Goal: Navigation & Orientation: Find specific page/section

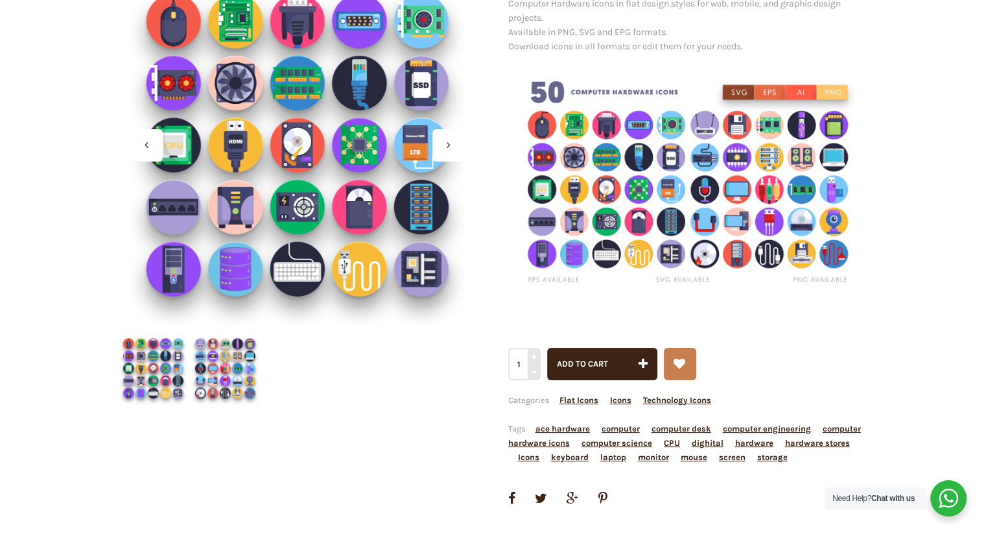
scroll to position [160, 0]
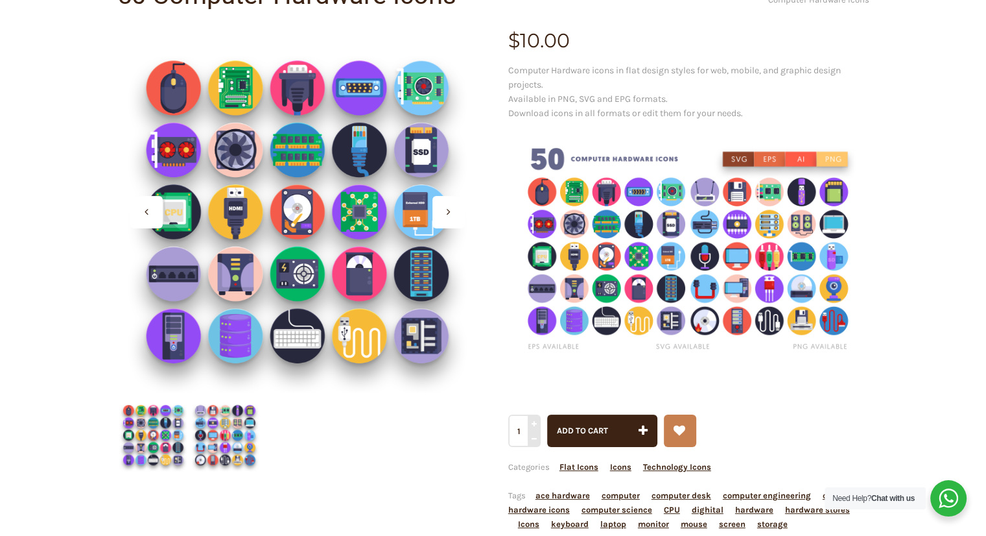
click at [605, 276] on img at bounding box center [688, 250] width 361 height 241
click at [447, 212] on icon at bounding box center [449, 211] width 4 height 10
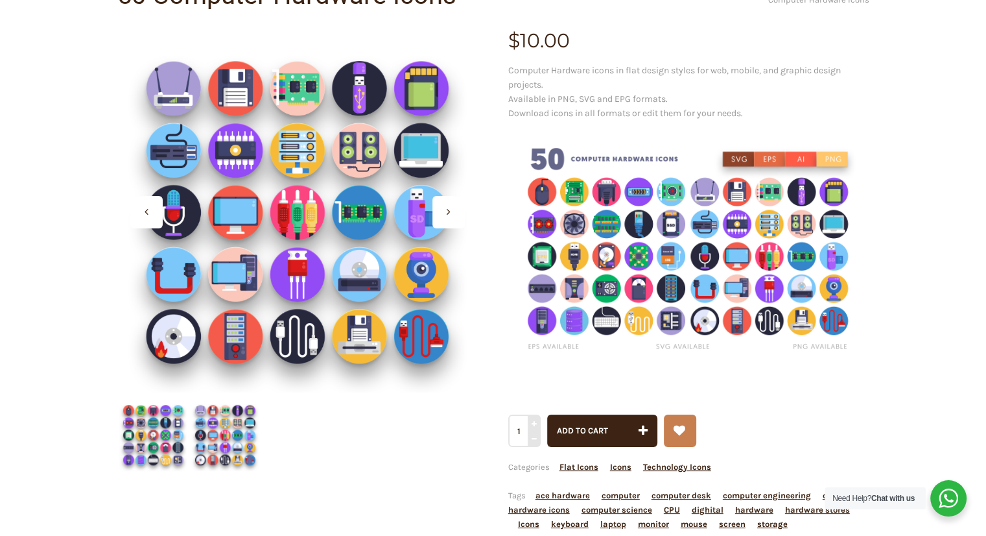
click at [442, 209] on div at bounding box center [448, 212] width 32 height 32
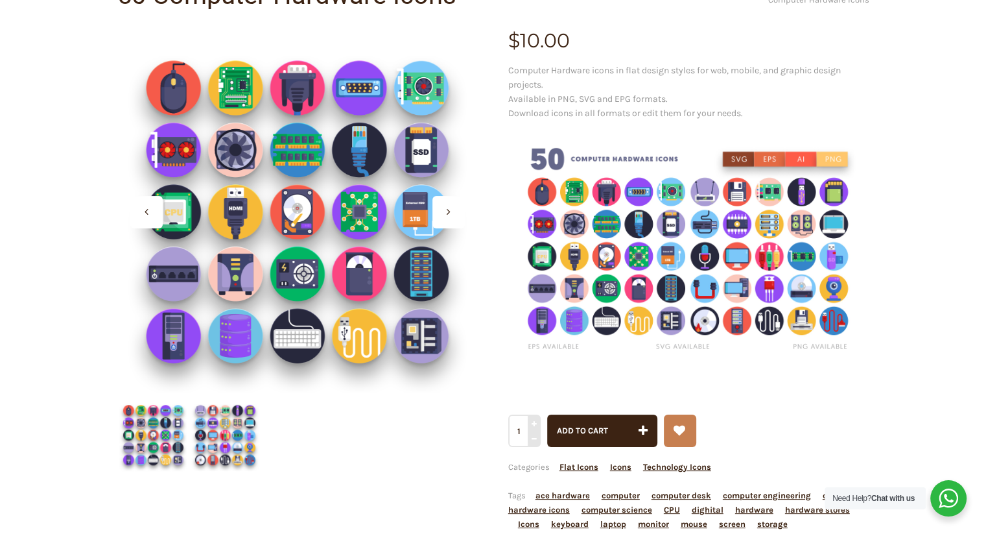
click at [445, 214] on div at bounding box center [448, 212] width 32 height 32
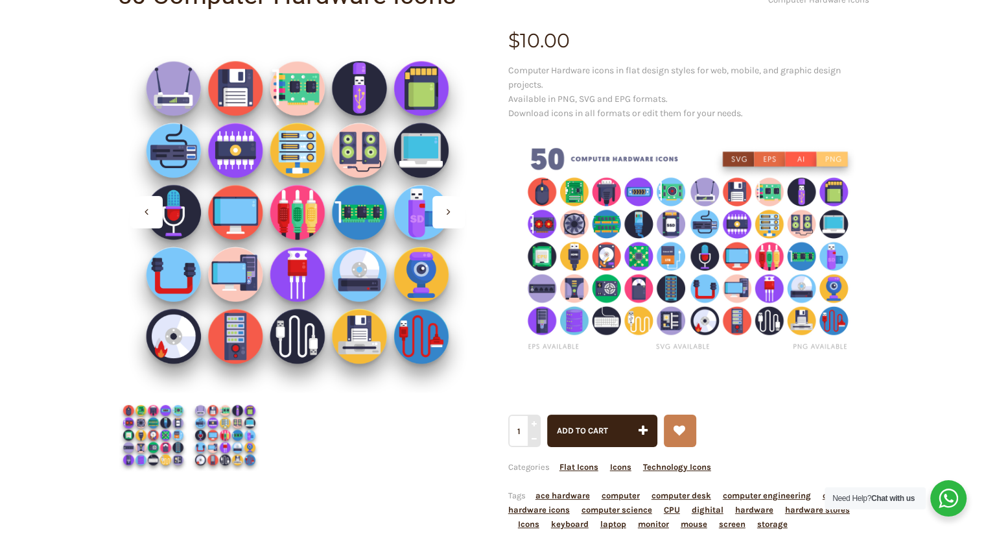
click at [443, 204] on div at bounding box center [448, 212] width 32 height 32
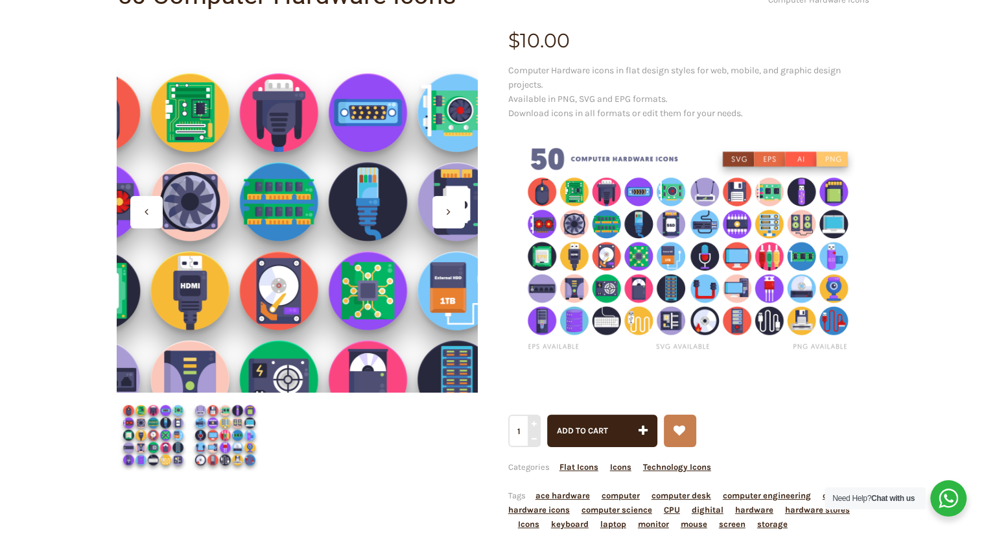
click at [309, 156] on div at bounding box center [297, 211] width 361 height 361
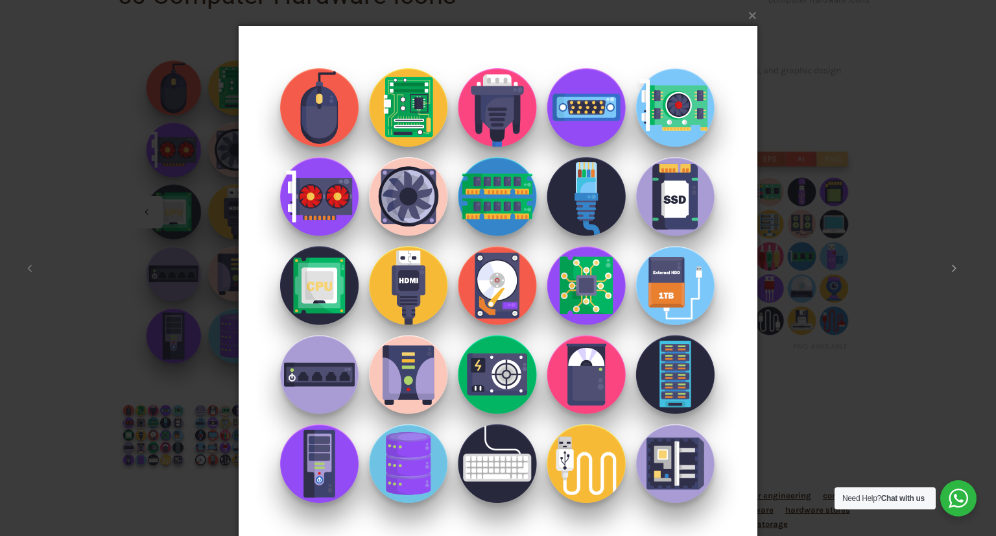
click at [954, 268] on icon at bounding box center [954, 267] width 5 height 13
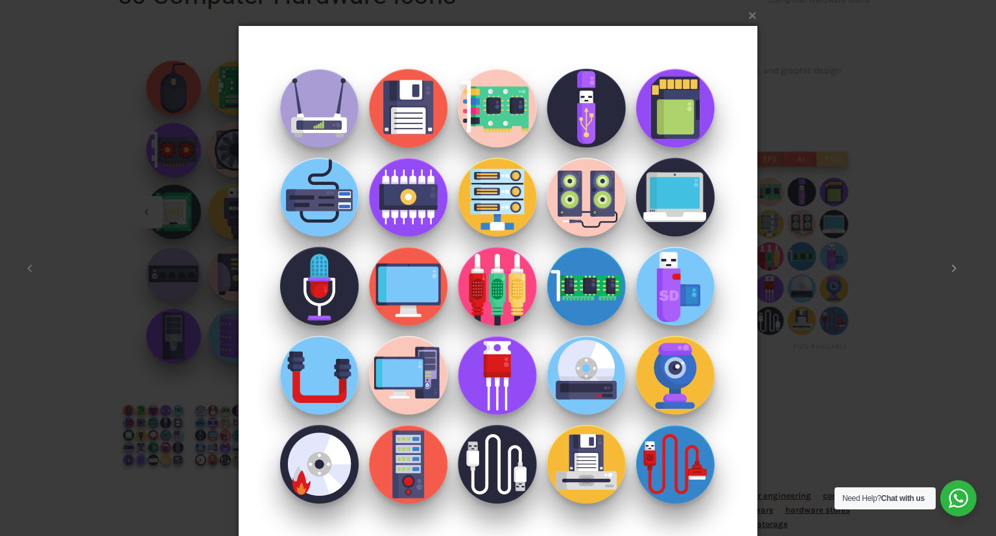
click at [955, 268] on icon at bounding box center [954, 267] width 5 height 13
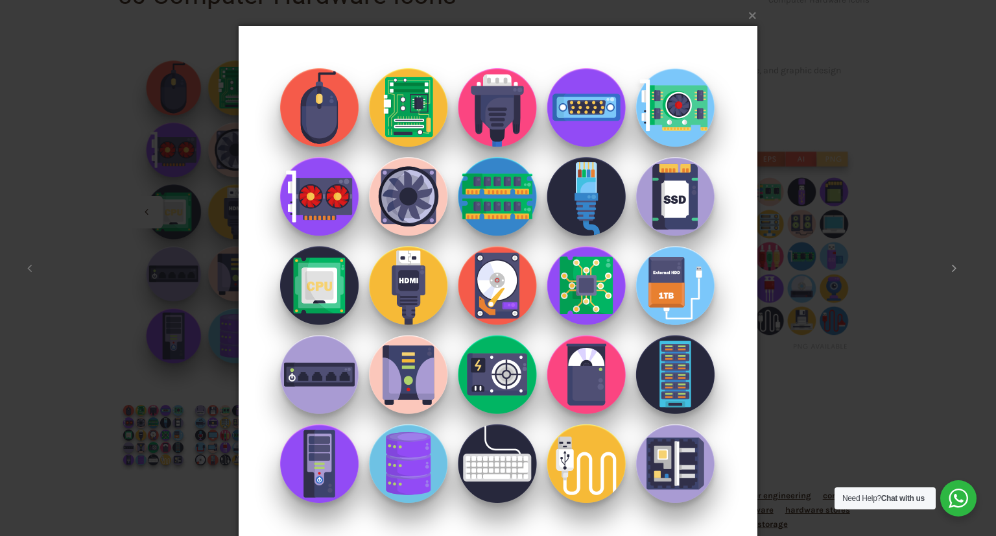
click at [954, 265] on icon at bounding box center [954, 267] width 5 height 13
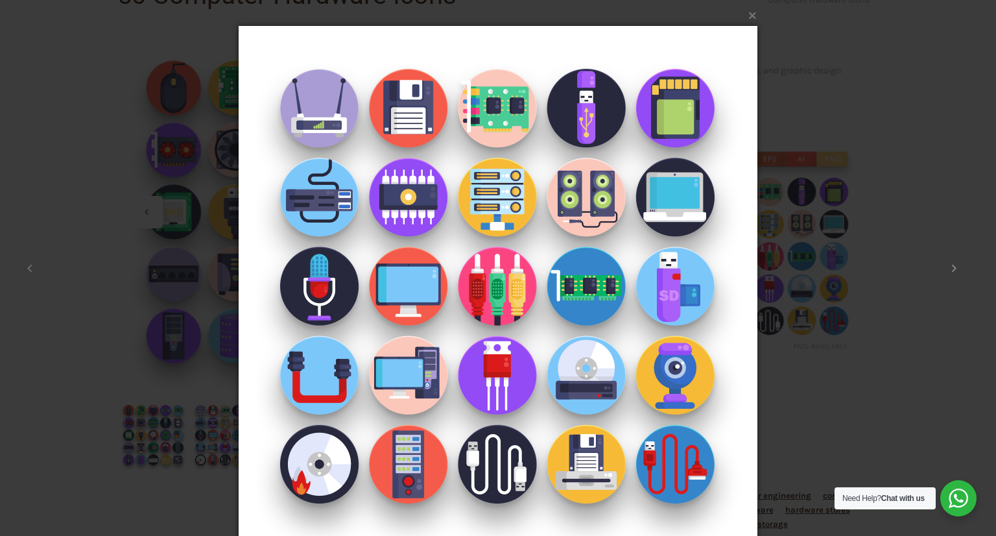
click at [952, 266] on icon at bounding box center [954, 267] width 5 height 13
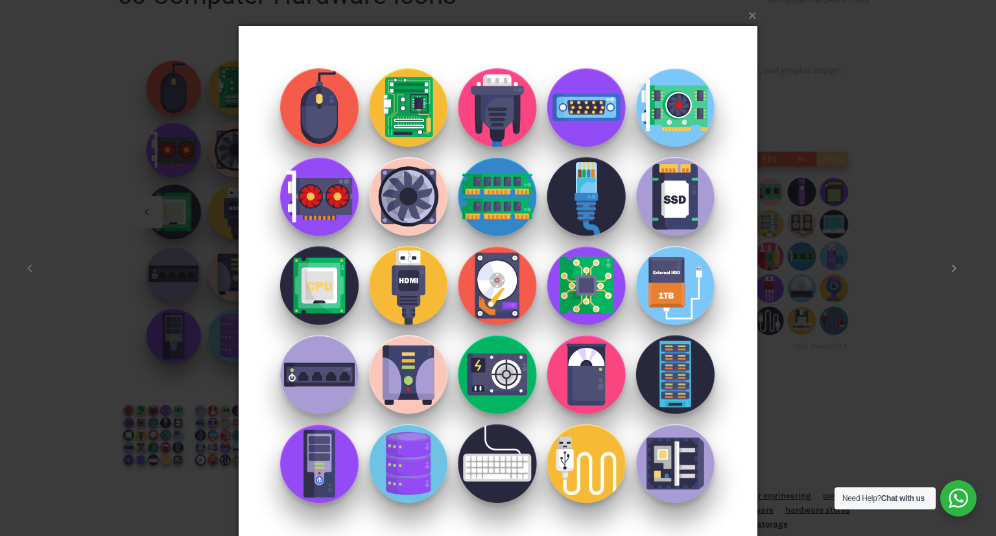
click at [952, 270] on icon at bounding box center [954, 267] width 5 height 13
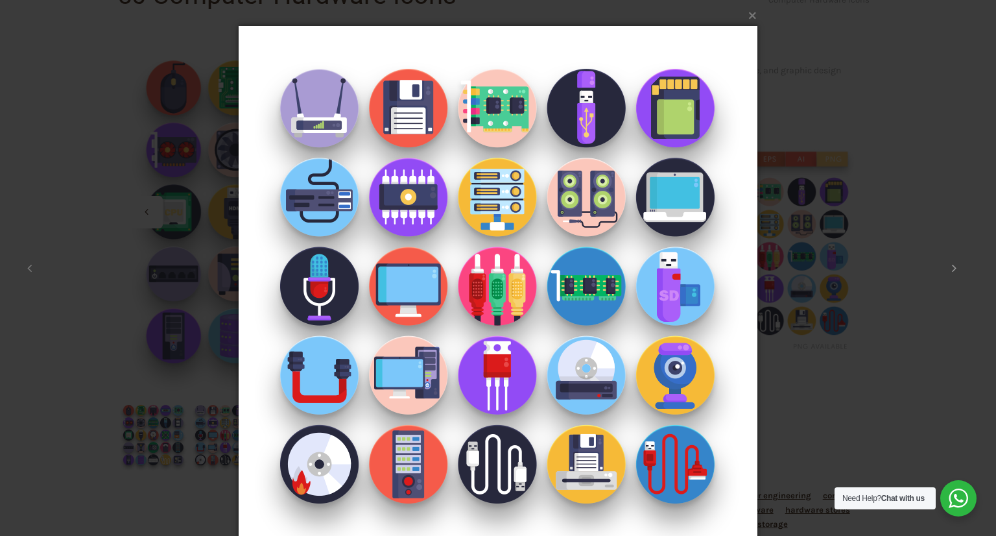
click at [952, 270] on icon at bounding box center [954, 267] width 5 height 13
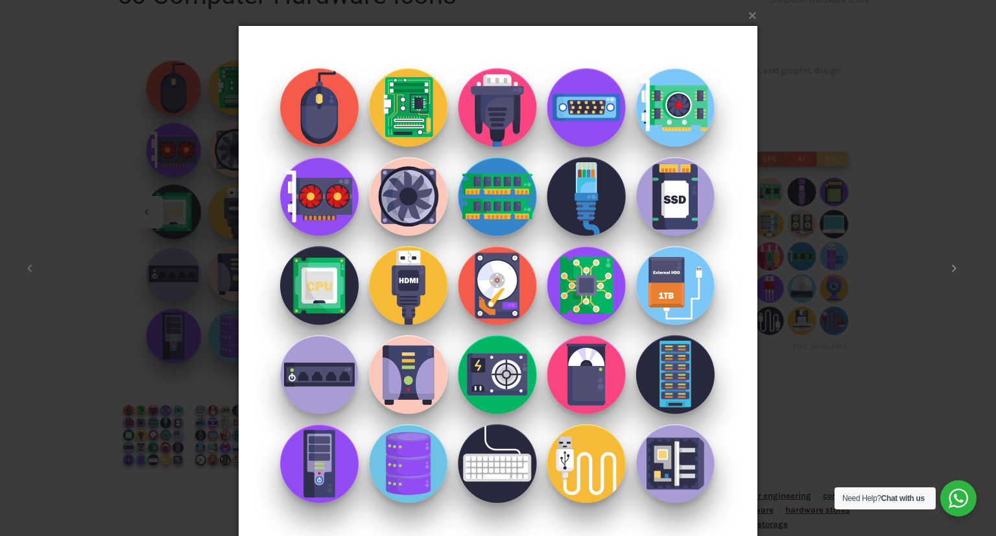
click at [958, 265] on button at bounding box center [954, 267] width 58 height 71
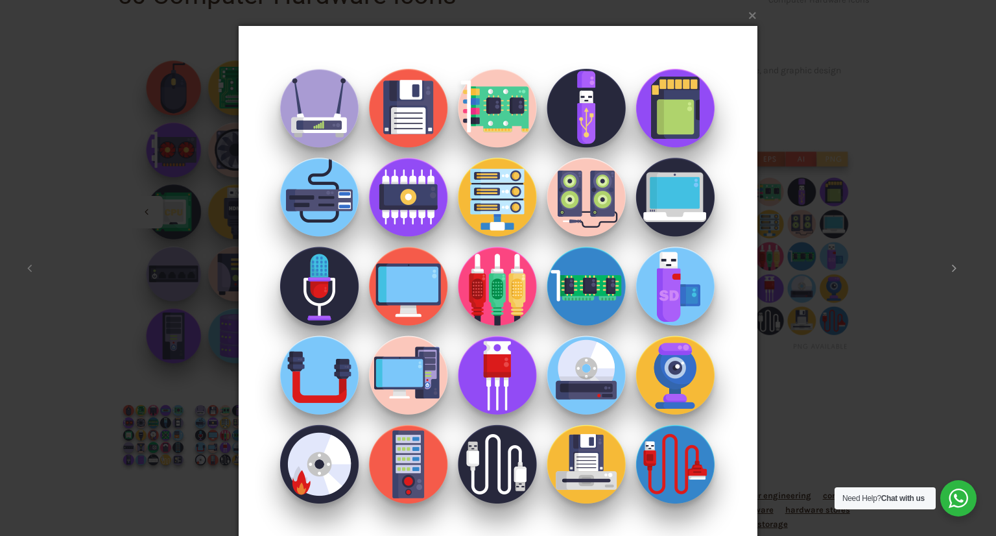
click at [954, 263] on icon at bounding box center [954, 267] width 5 height 13
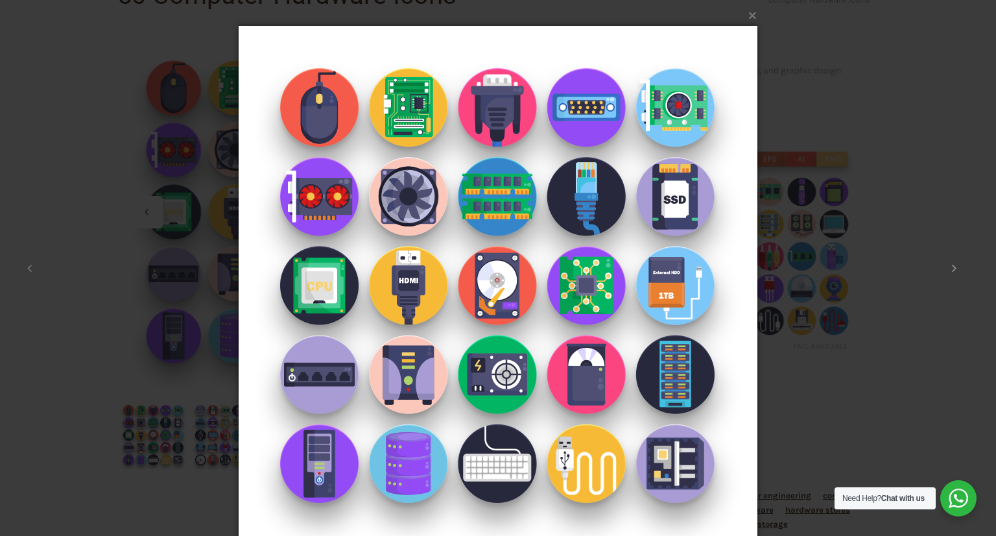
click at [954, 263] on icon at bounding box center [954, 267] width 5 height 13
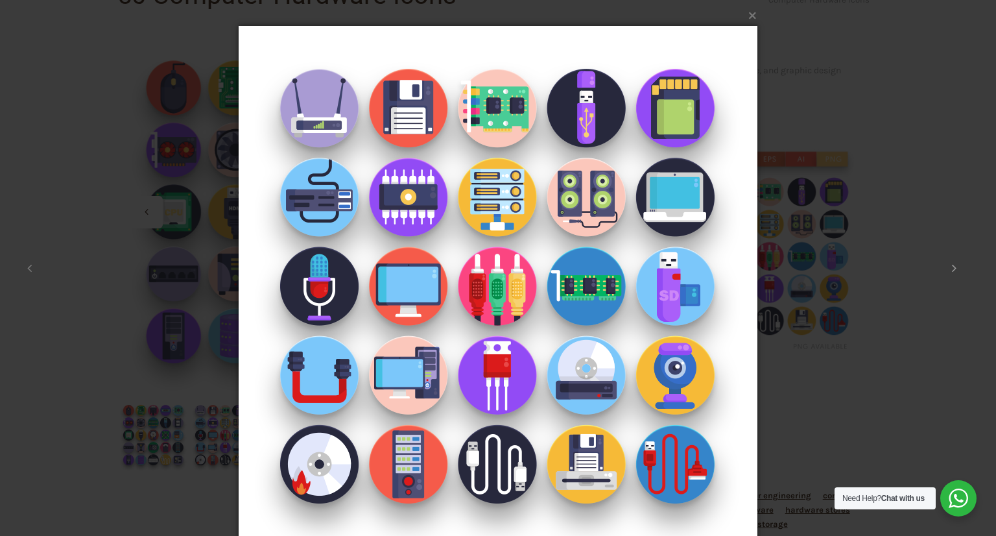
click at [954, 263] on icon at bounding box center [954, 267] width 5 height 13
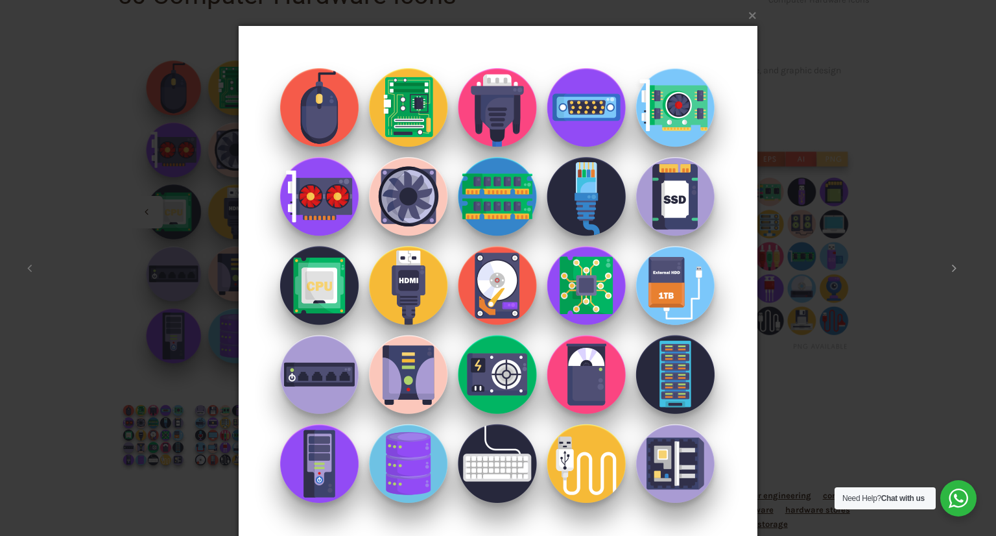
click at [954, 263] on icon at bounding box center [954, 267] width 5 height 13
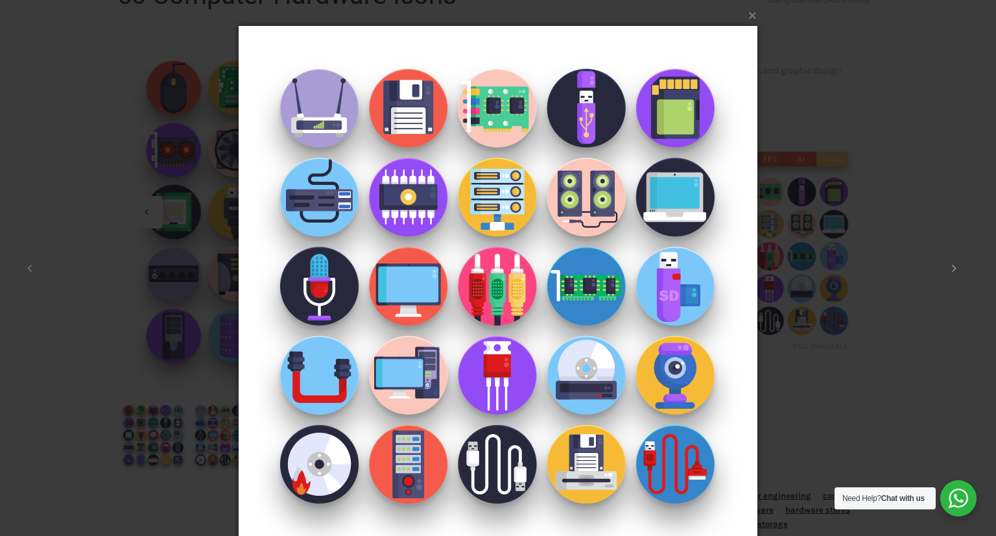
click at [954, 263] on icon at bounding box center [954, 267] width 5 height 13
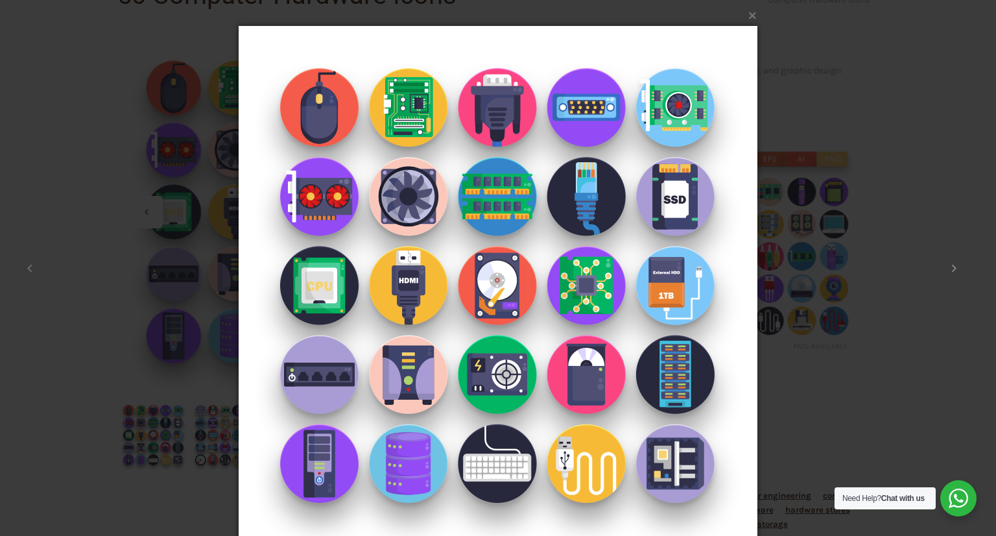
click at [954, 263] on icon at bounding box center [954, 267] width 5 height 13
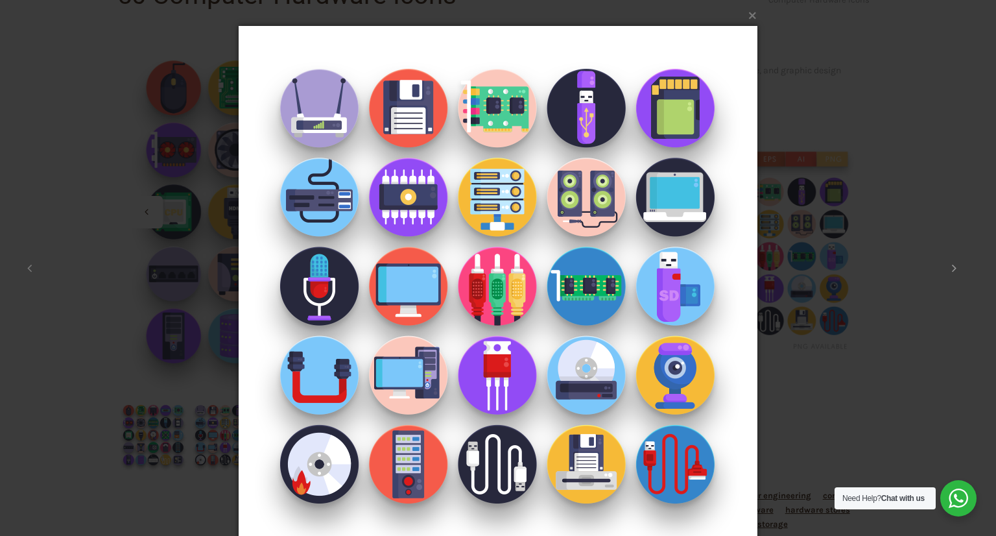
click at [954, 263] on icon at bounding box center [954, 267] width 5 height 13
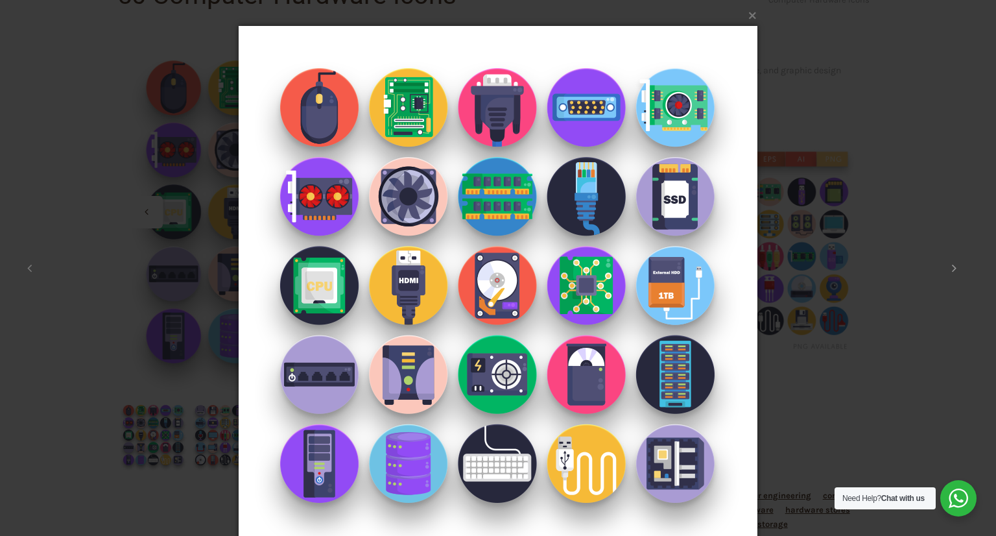
click at [954, 263] on icon at bounding box center [954, 267] width 5 height 13
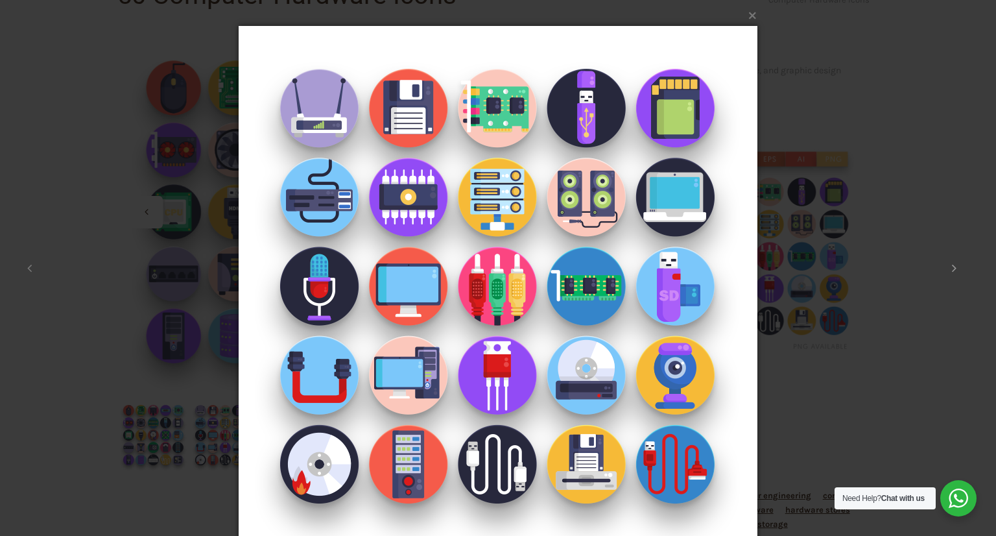
click at [954, 263] on icon at bounding box center [954, 267] width 5 height 13
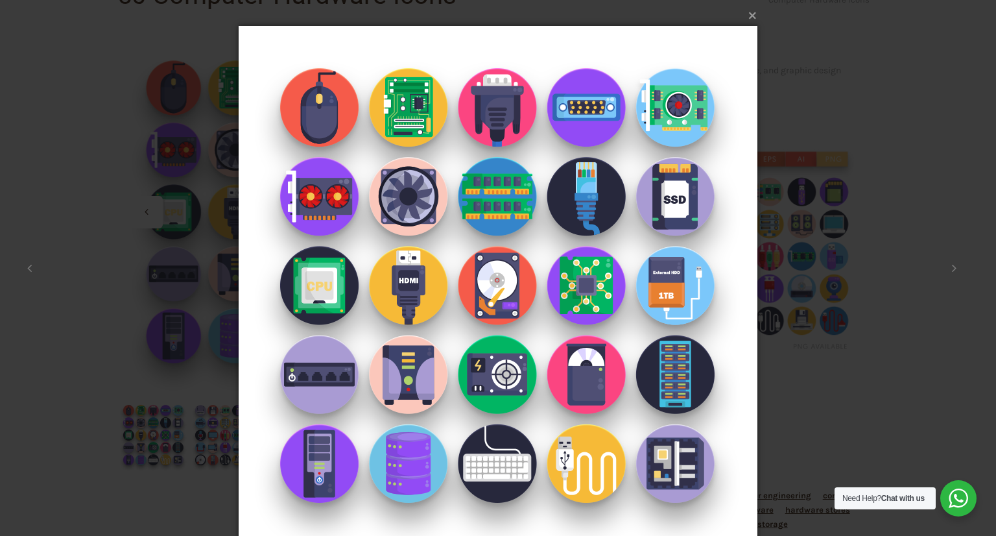
click at [751, 19] on button "×" at bounding box center [501, 14] width 519 height 29
